Goal: Register for event/course

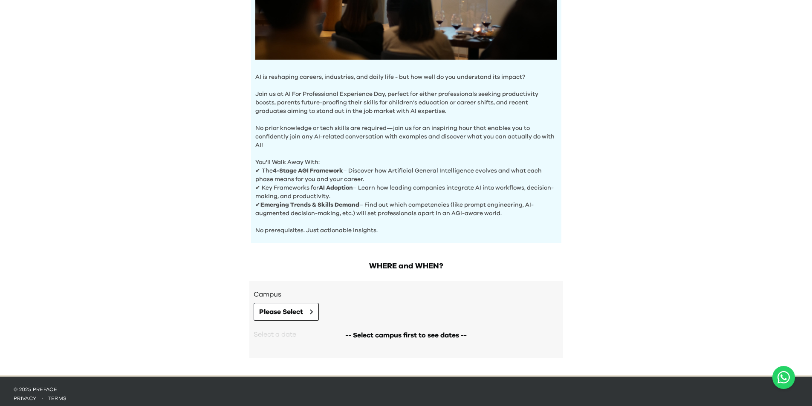
scroll to position [219, 0]
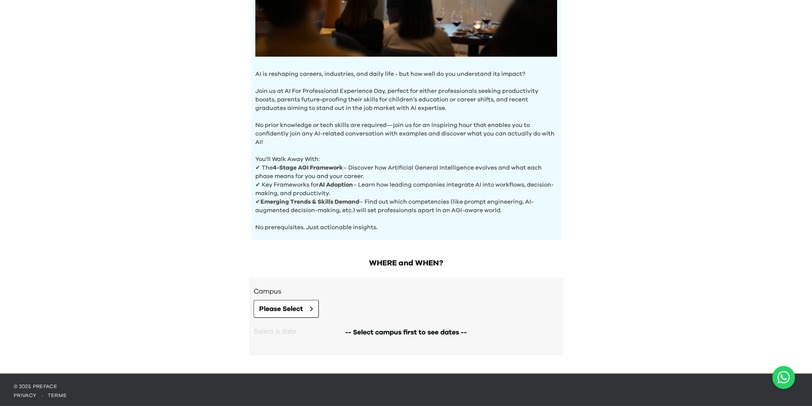
click at [281, 297] on div "Campus Please Select" at bounding box center [406, 302] width 305 height 32
click at [280, 304] on span "Please Select" at bounding box center [281, 309] width 44 height 10
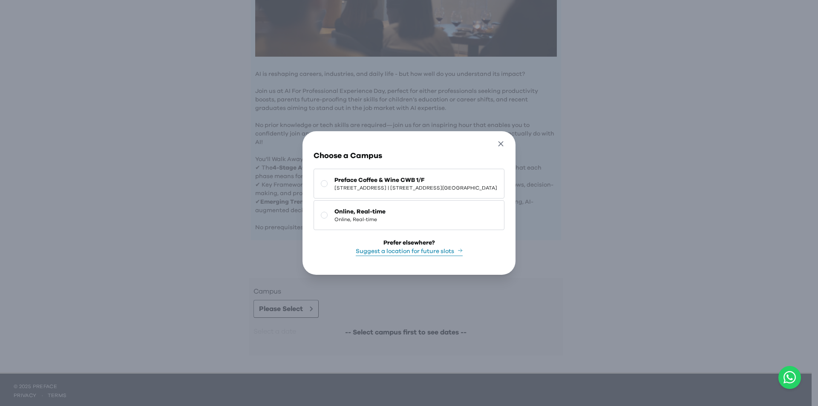
click at [505, 139] on icon "button" at bounding box center [501, 143] width 9 height 9
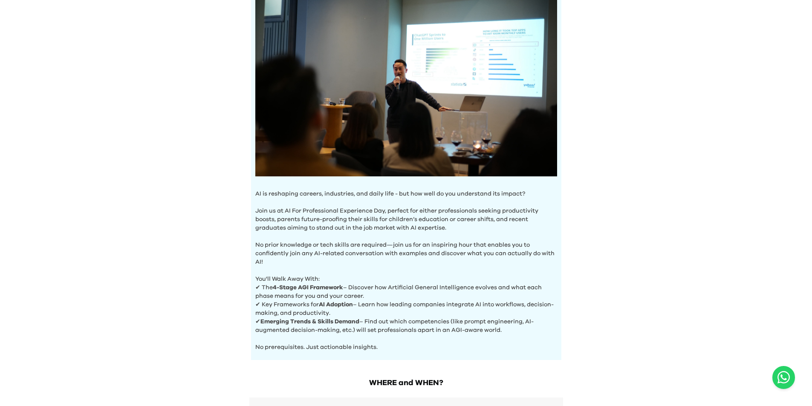
scroll to position [0, 0]
